Goal: Find specific page/section: Find specific page/section

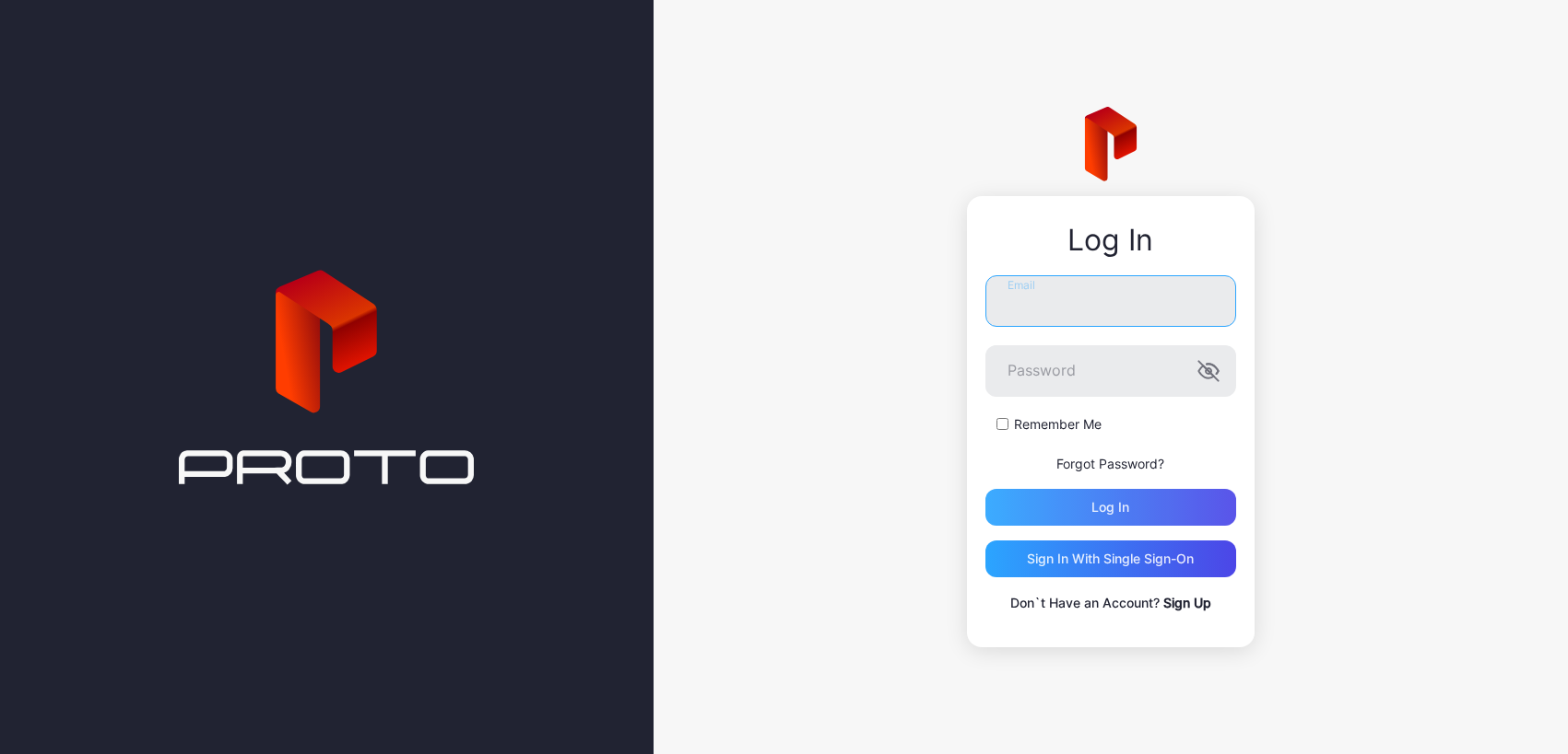
type input "**********"
click at [1097, 510] on div "Log in" at bounding box center [1110, 508] width 37 height 15
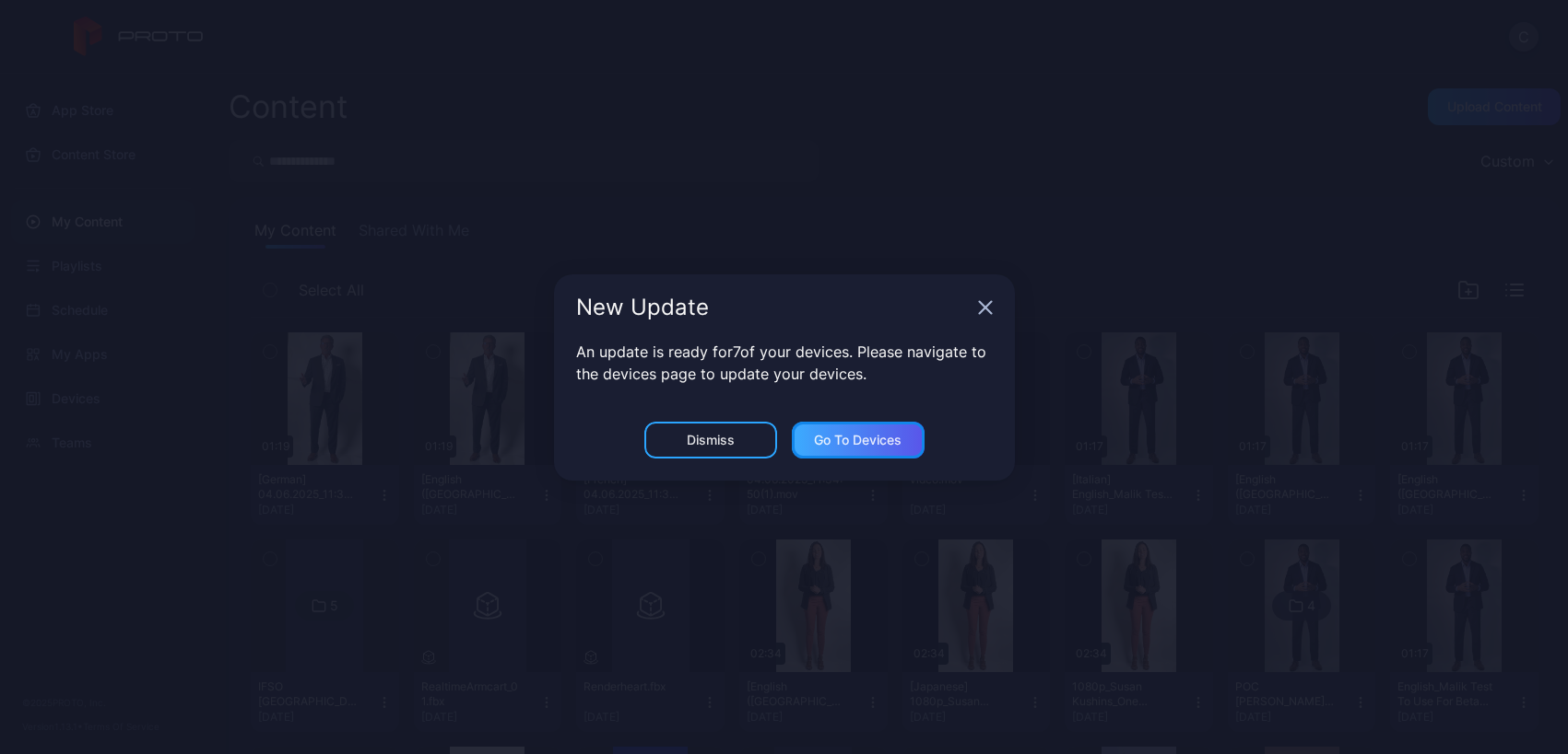
click at [852, 442] on div "Go to devices" at bounding box center [857, 440] width 87 height 15
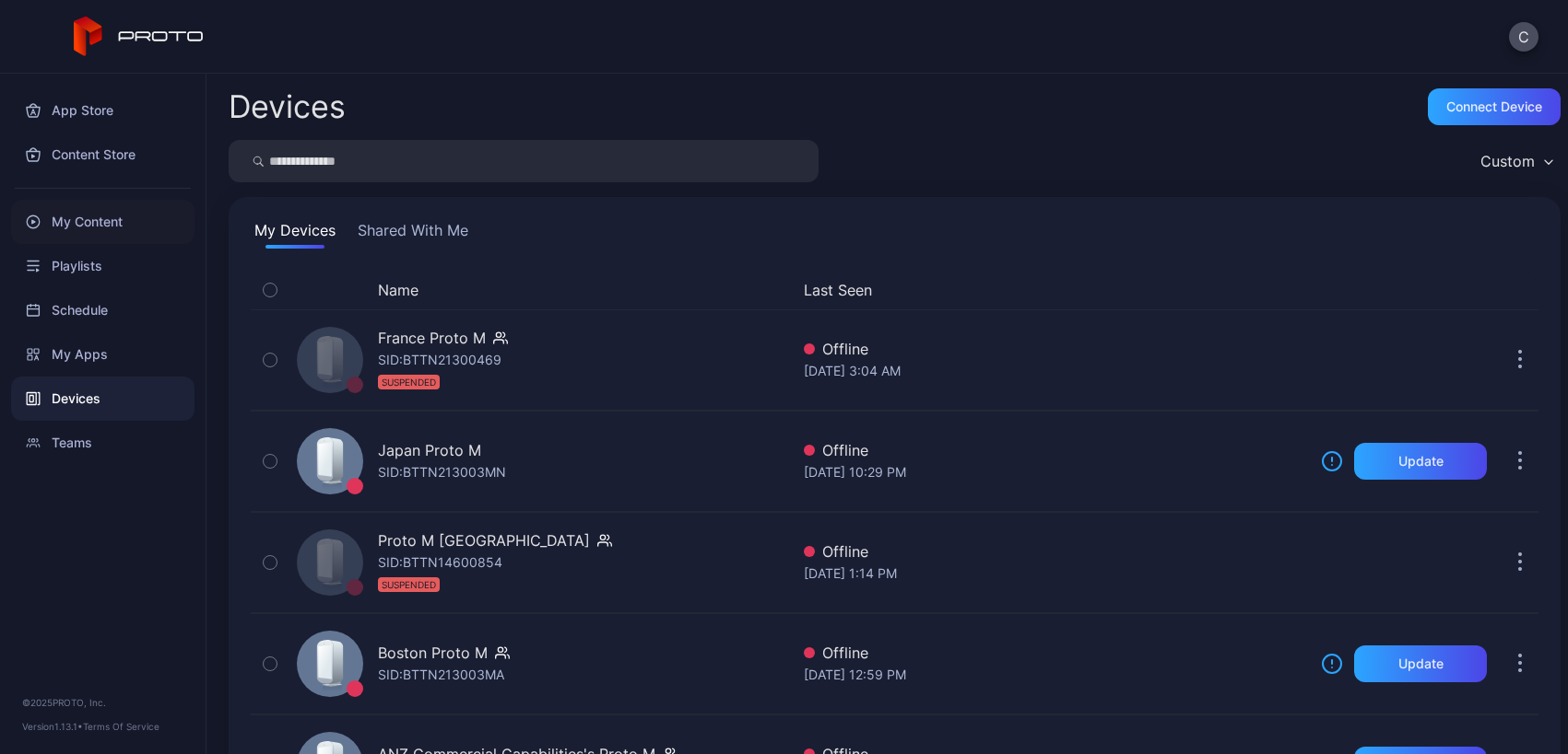
click at [119, 214] on div "My Content" at bounding box center [103, 221] width 184 height 44
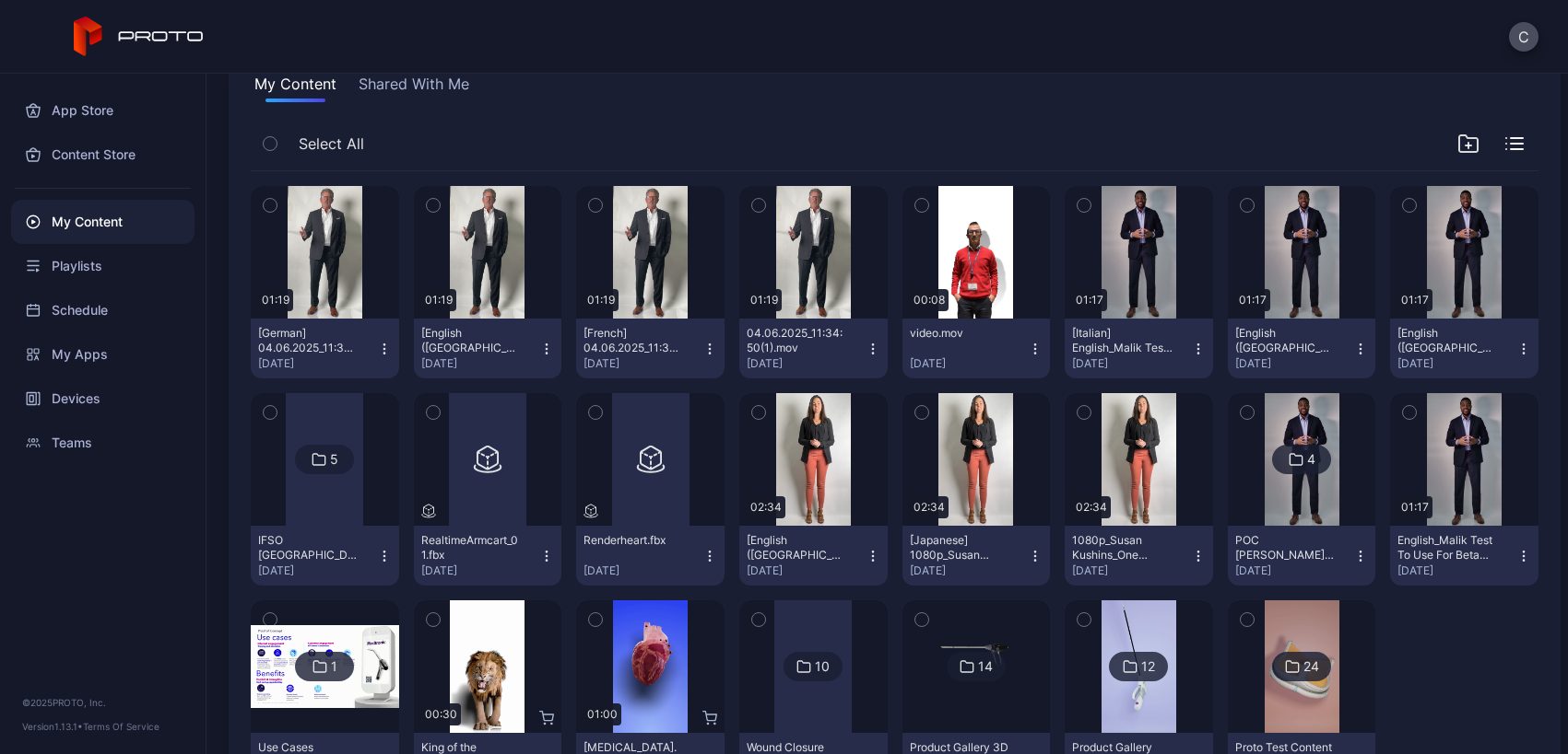
scroll to position [237, 0]
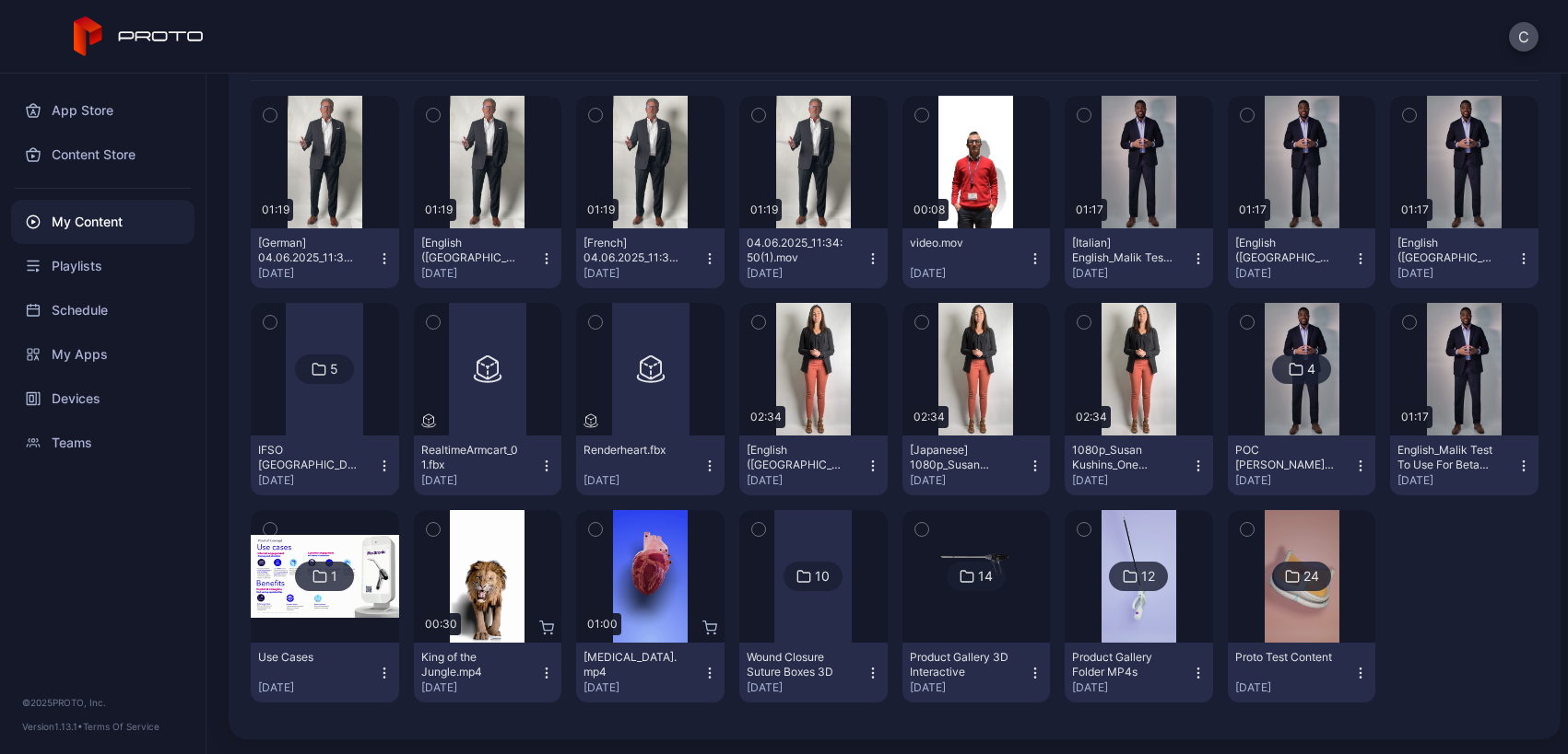
click at [545, 472] on icon "button" at bounding box center [546, 466] width 15 height 15
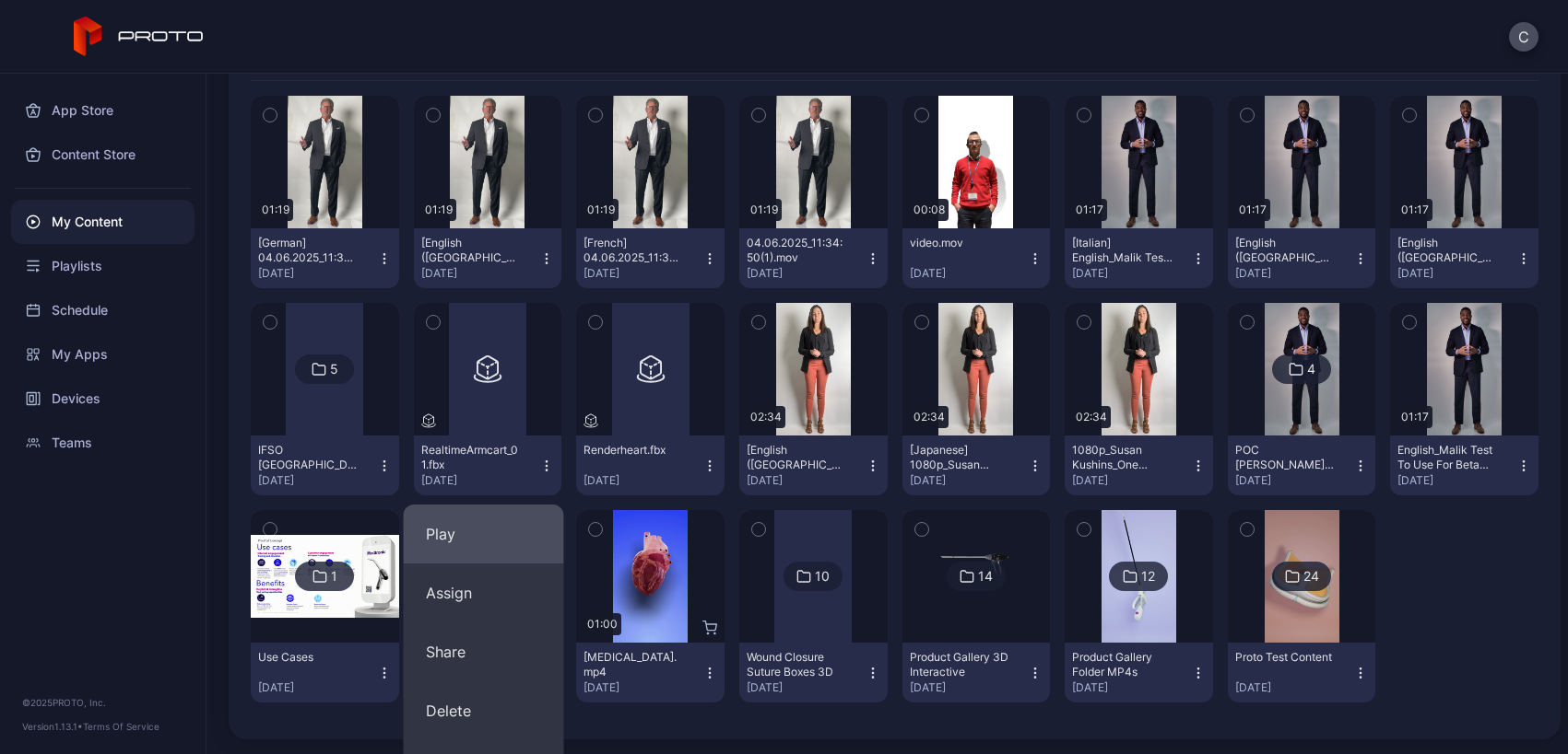
click at [449, 522] on button "Play" at bounding box center [484, 534] width 160 height 59
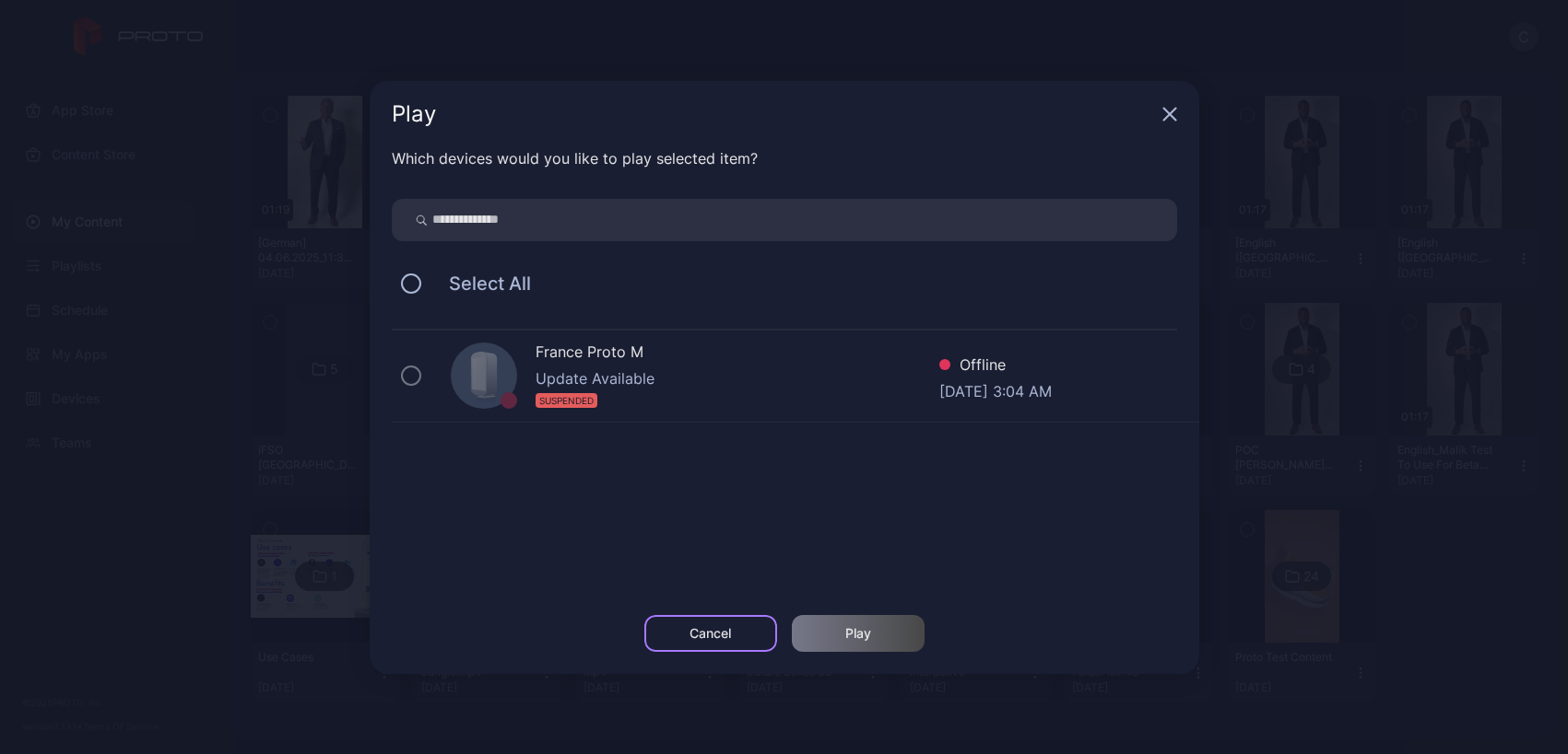
click at [697, 631] on div "Cancel" at bounding box center [710, 634] width 41 height 15
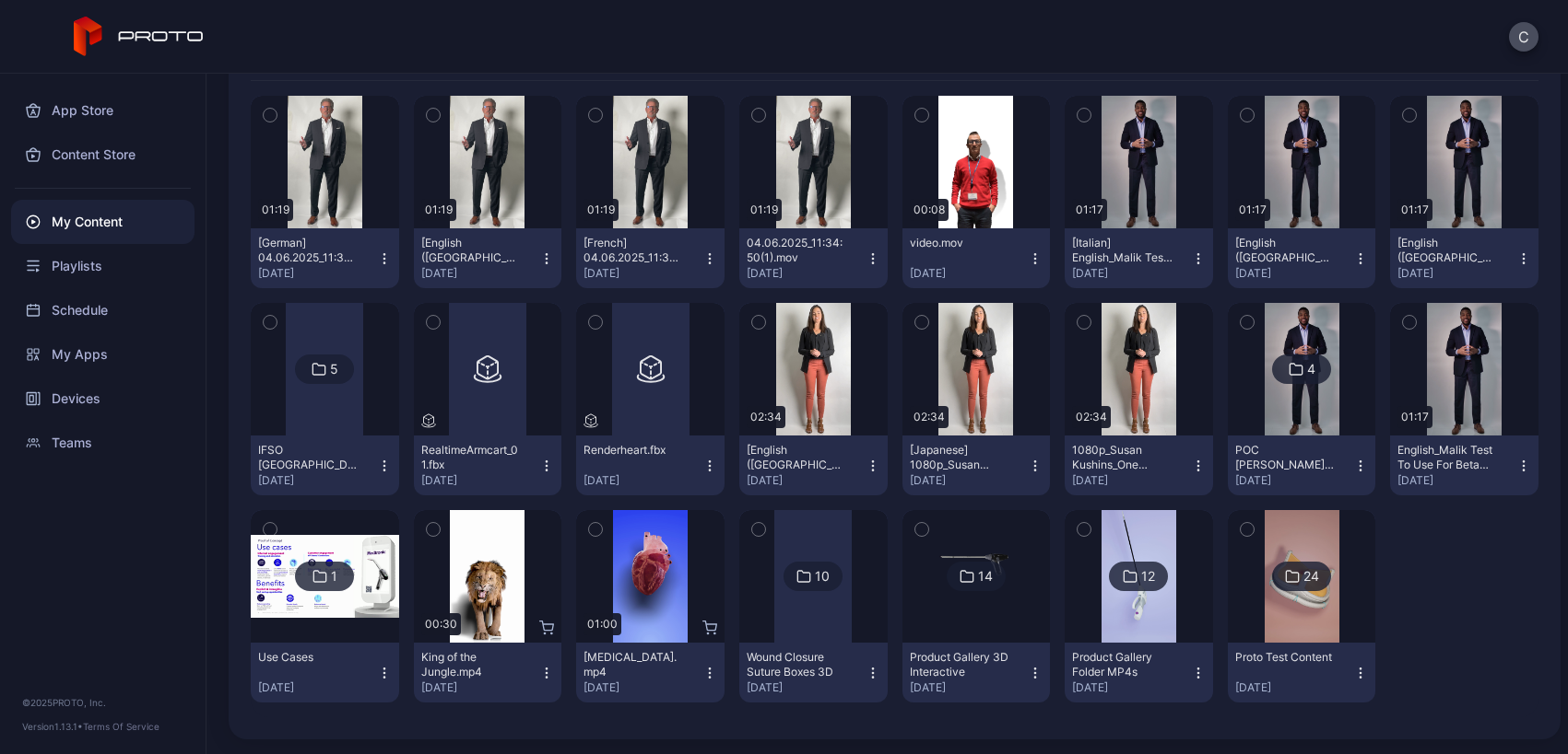
click at [928, 668] on div "Product Gallery 3D Interactive" at bounding box center [961, 664] width 101 height 29
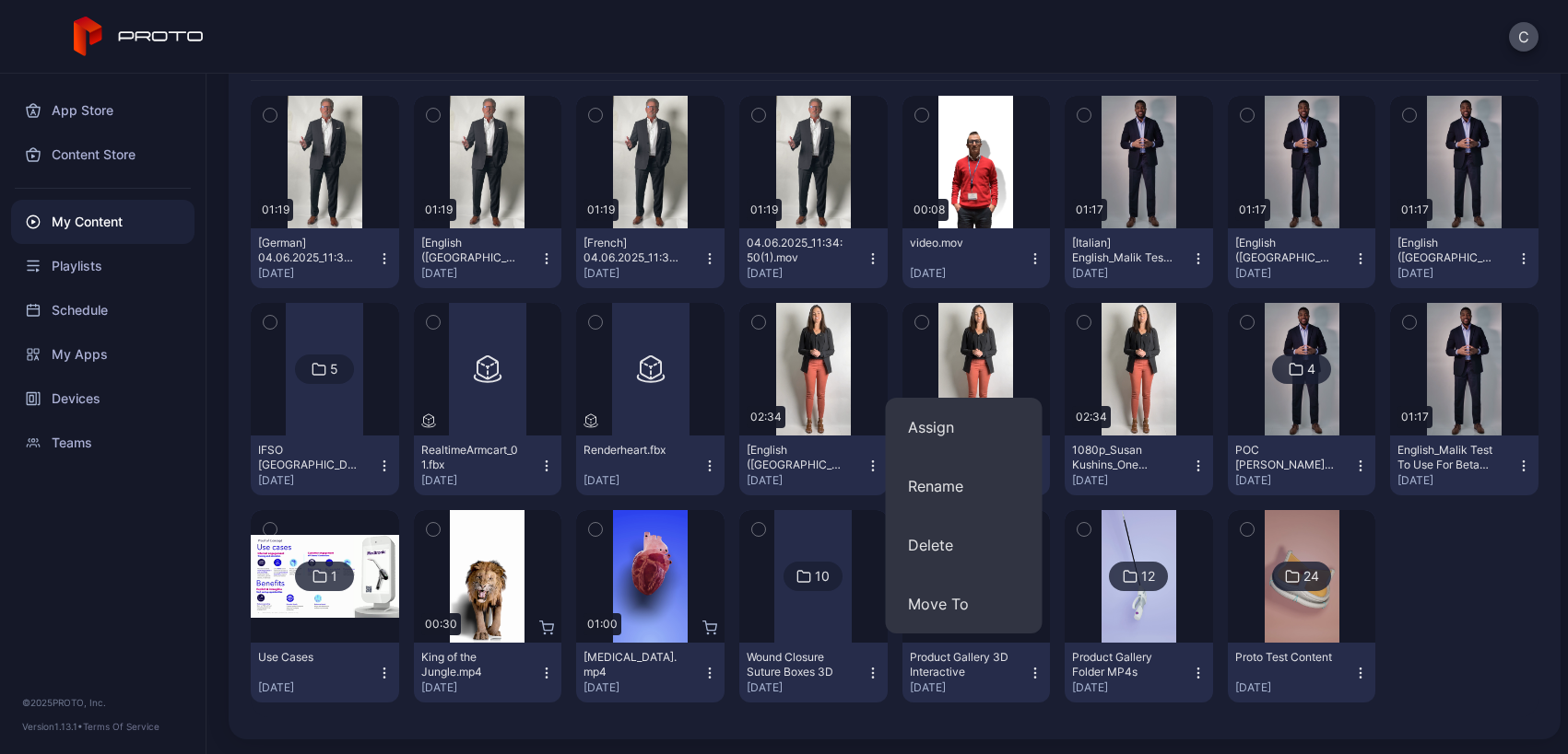
click at [958, 667] on div "Product Gallery 3D Interactive" at bounding box center [961, 664] width 101 height 29
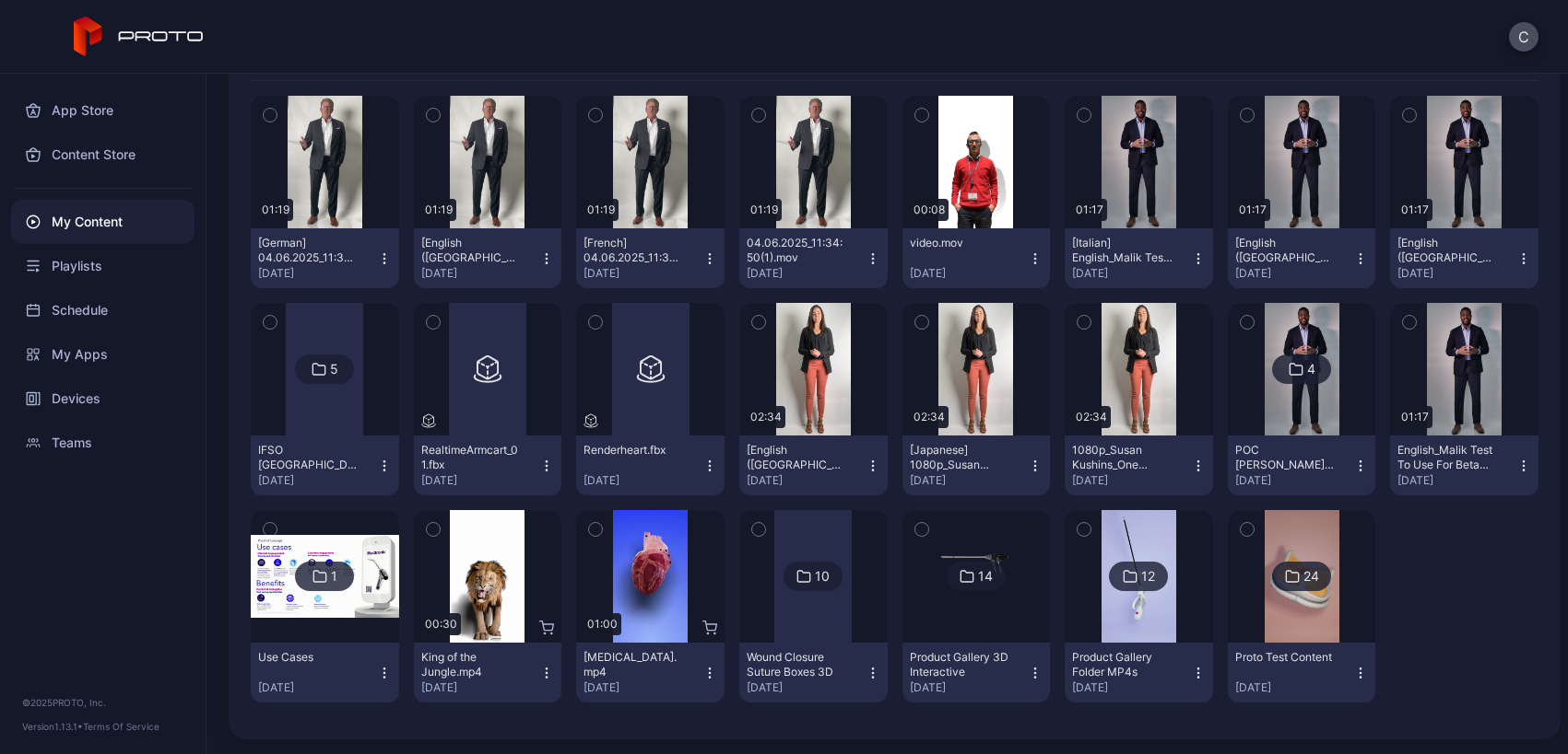
click at [963, 582] on div "14" at bounding box center [976, 576] width 59 height 29
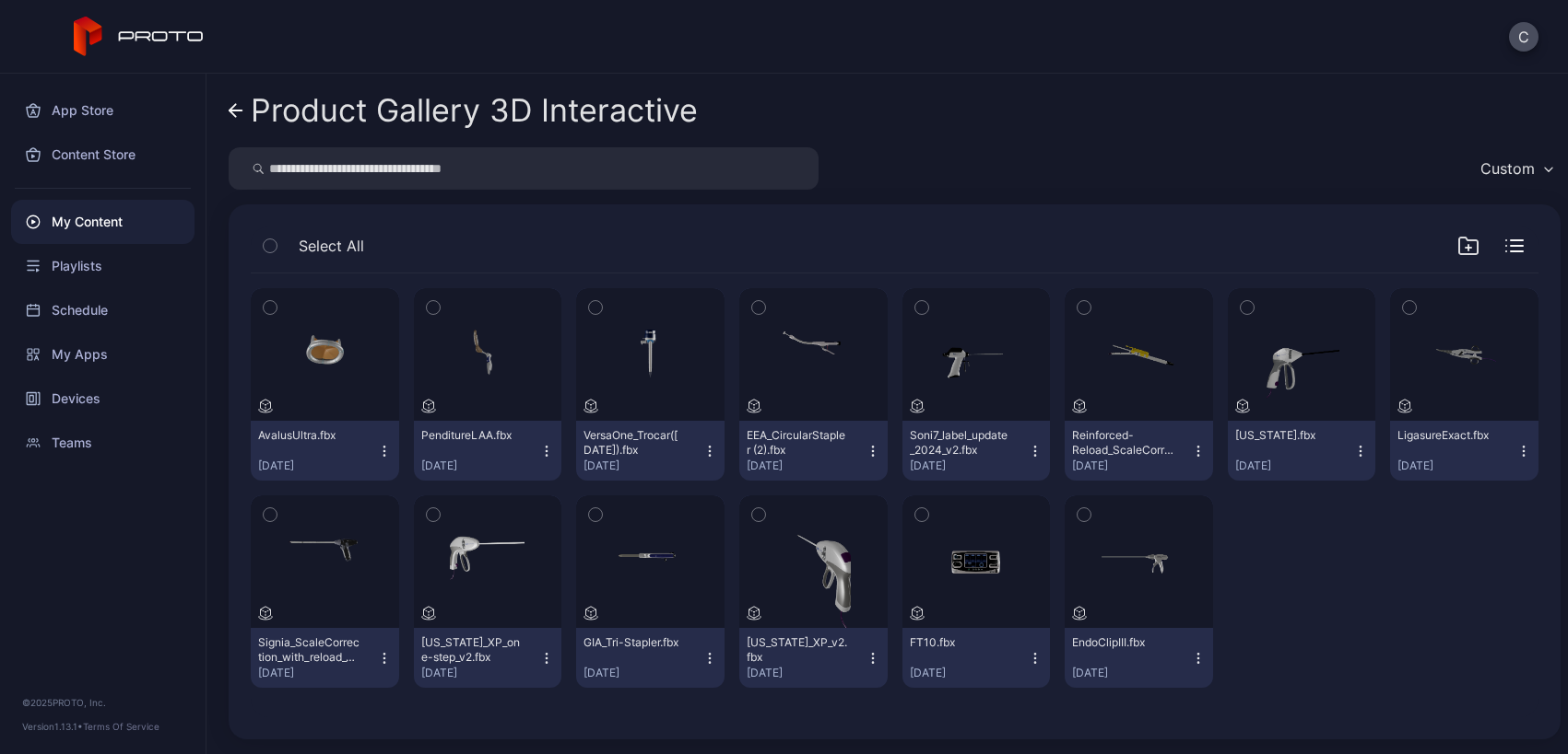
click at [340, 437] on div "AvalusUltra.fbx" at bounding box center [308, 436] width 101 height 15
click at [1177, 299] on div "Preview Reinforced-Reload_ScaleCorrection_v2([DATE]).fbx [DATE]" at bounding box center [1139, 385] width 148 height 193
